Goal: Navigation & Orientation: Understand site structure

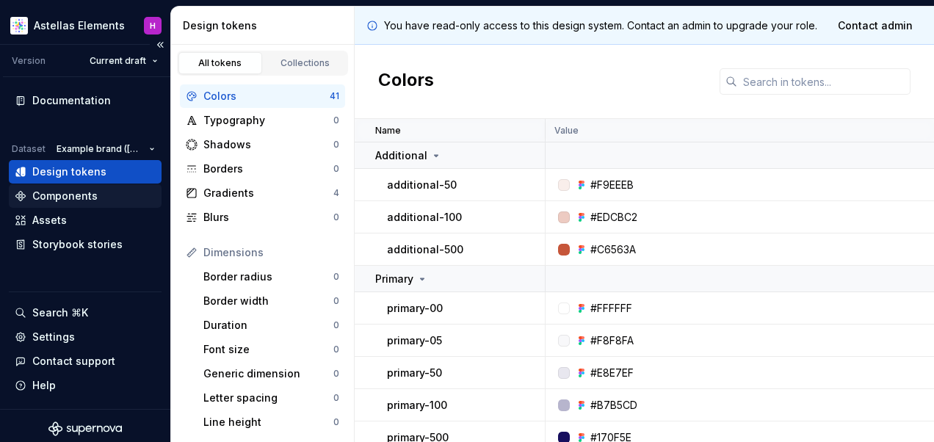
drag, startPoint x: 53, startPoint y: 184, endPoint x: 54, endPoint y: 191, distance: 7.4
click at [53, 184] on div "Dataset Example brand (US) Design tokens Components Assets Storybook stories" at bounding box center [85, 198] width 153 height 118
click at [55, 193] on div "Components" at bounding box center [64, 196] width 65 height 15
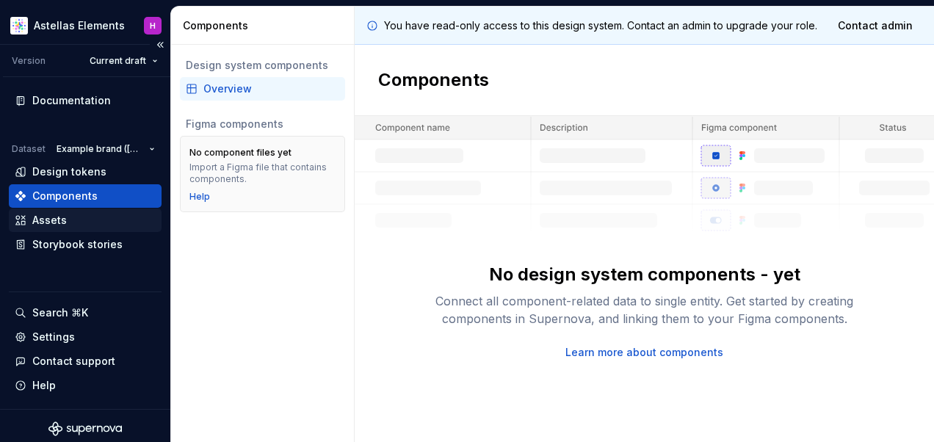
click at [43, 224] on div "Assets" at bounding box center [49, 220] width 35 height 15
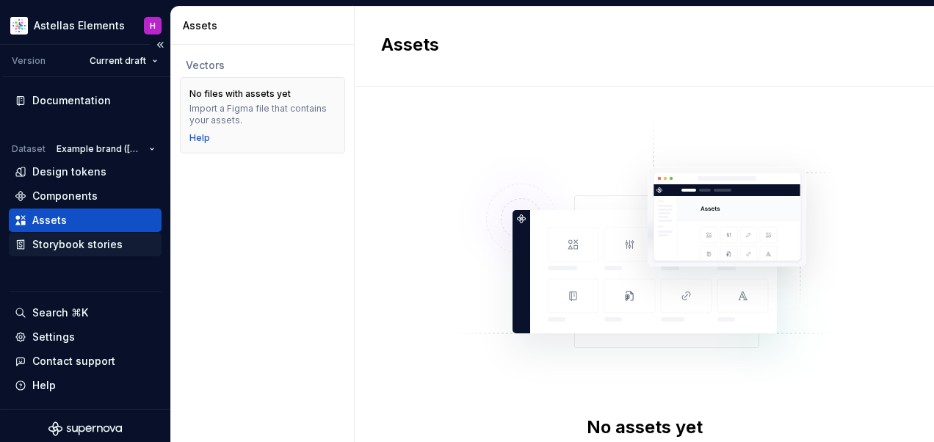
click at [41, 245] on div "Storybook stories" at bounding box center [77, 244] width 90 height 15
